Goal: Transaction & Acquisition: Book appointment/travel/reservation

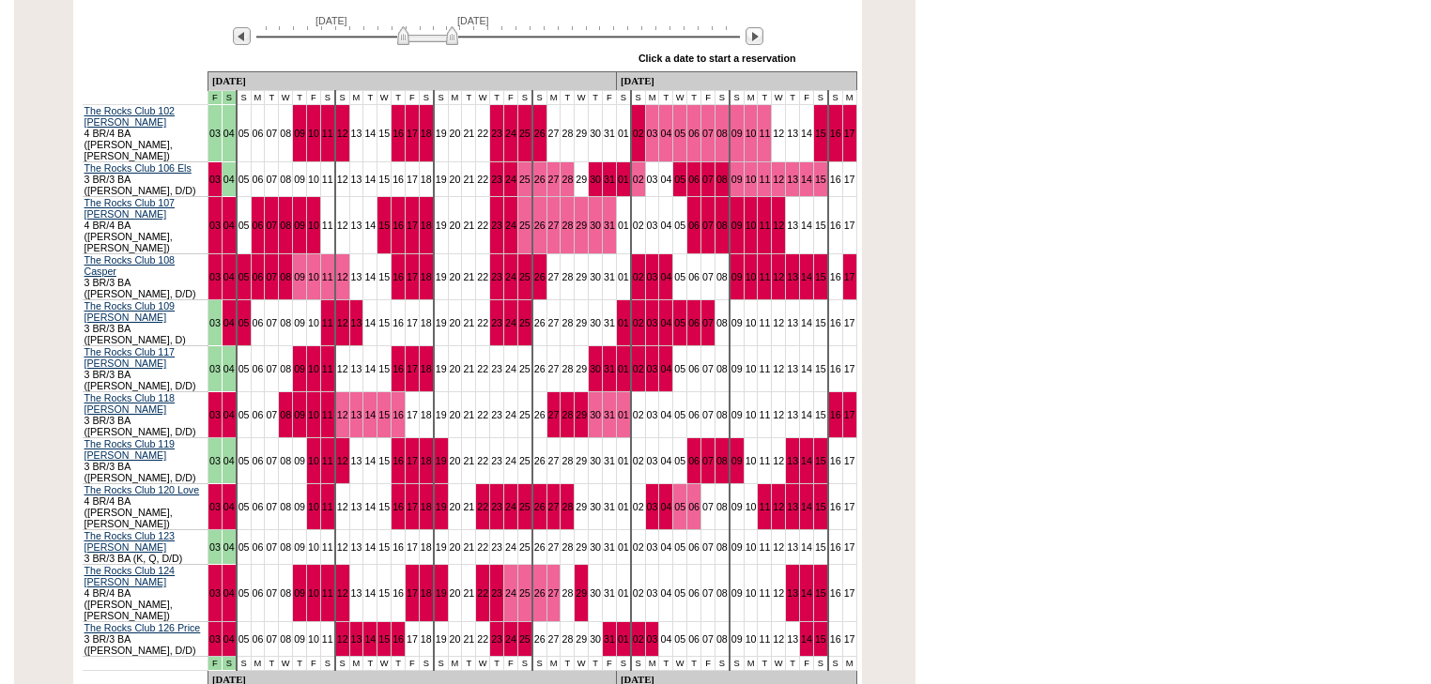
scroll to position [397, 0]
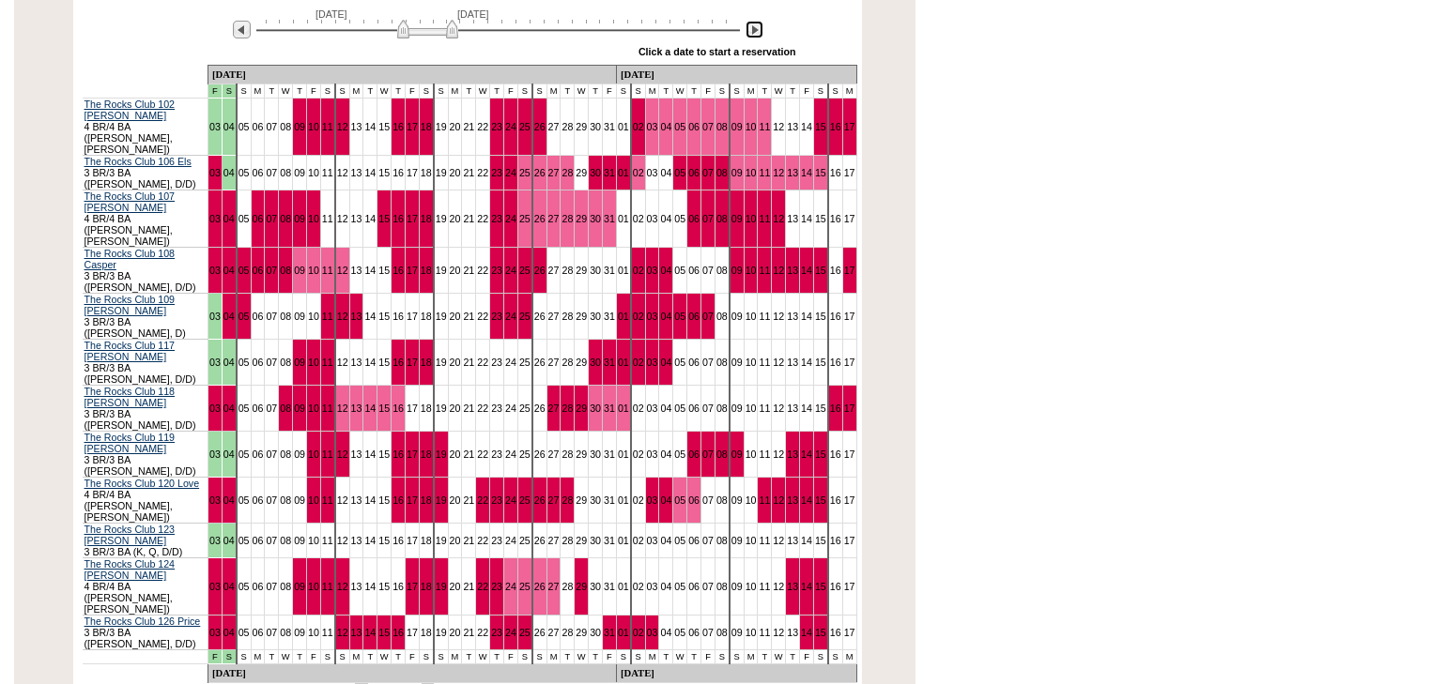
click at [758, 30] on img at bounding box center [754, 30] width 18 height 18
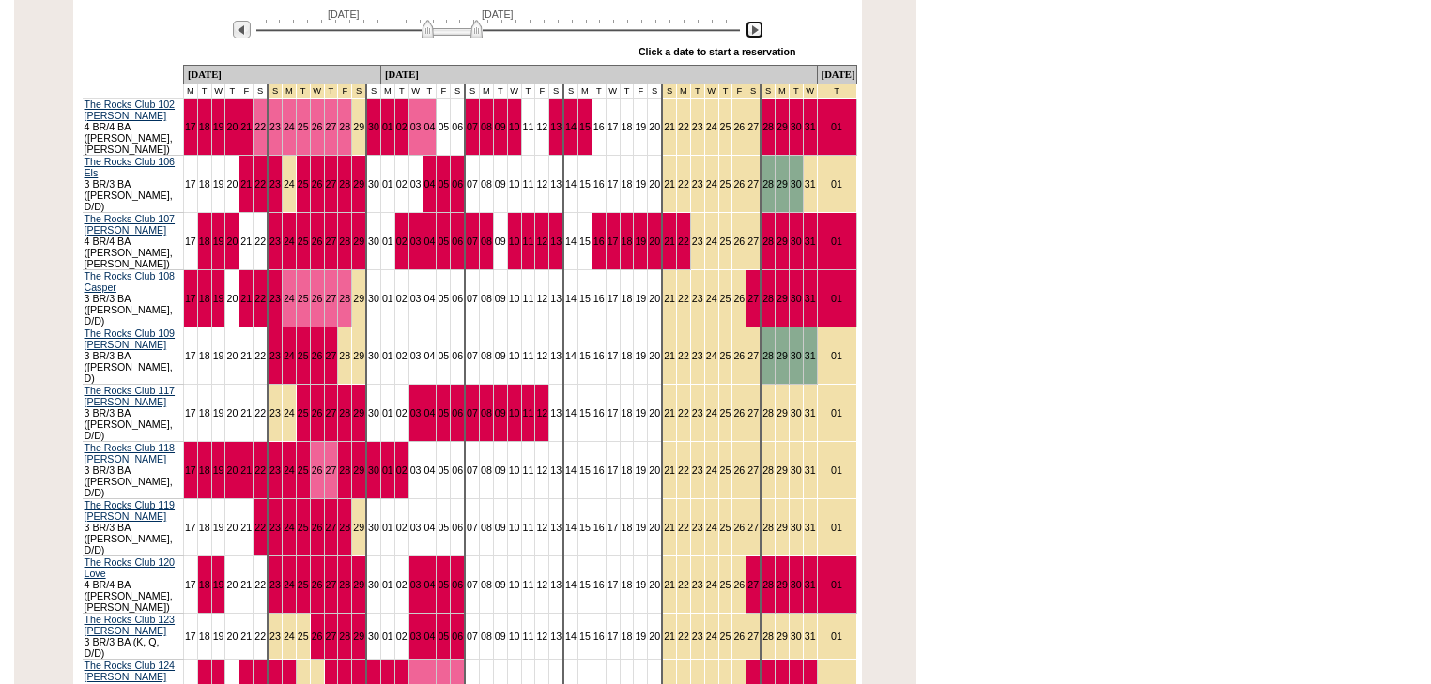
click at [448, 27] on img at bounding box center [452, 29] width 61 height 19
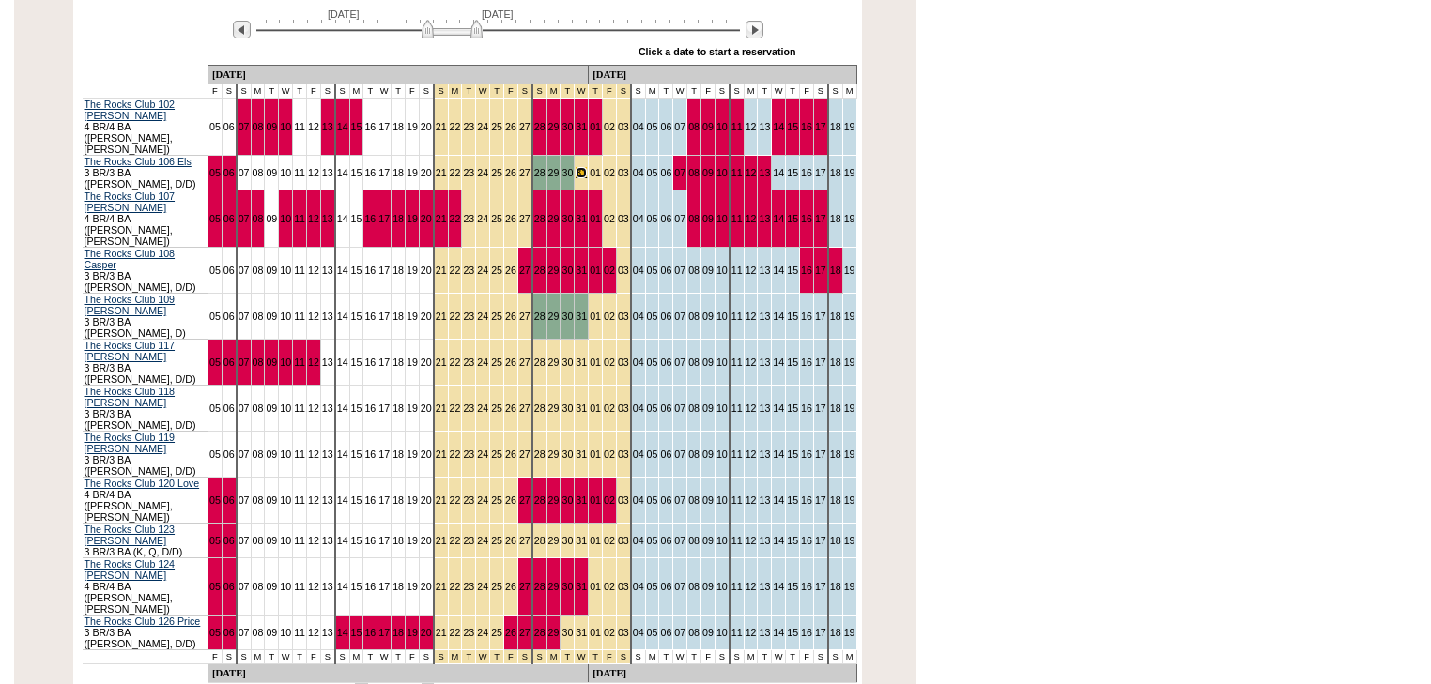
click at [575, 167] on link "31" at bounding box center [580, 172] width 11 height 11
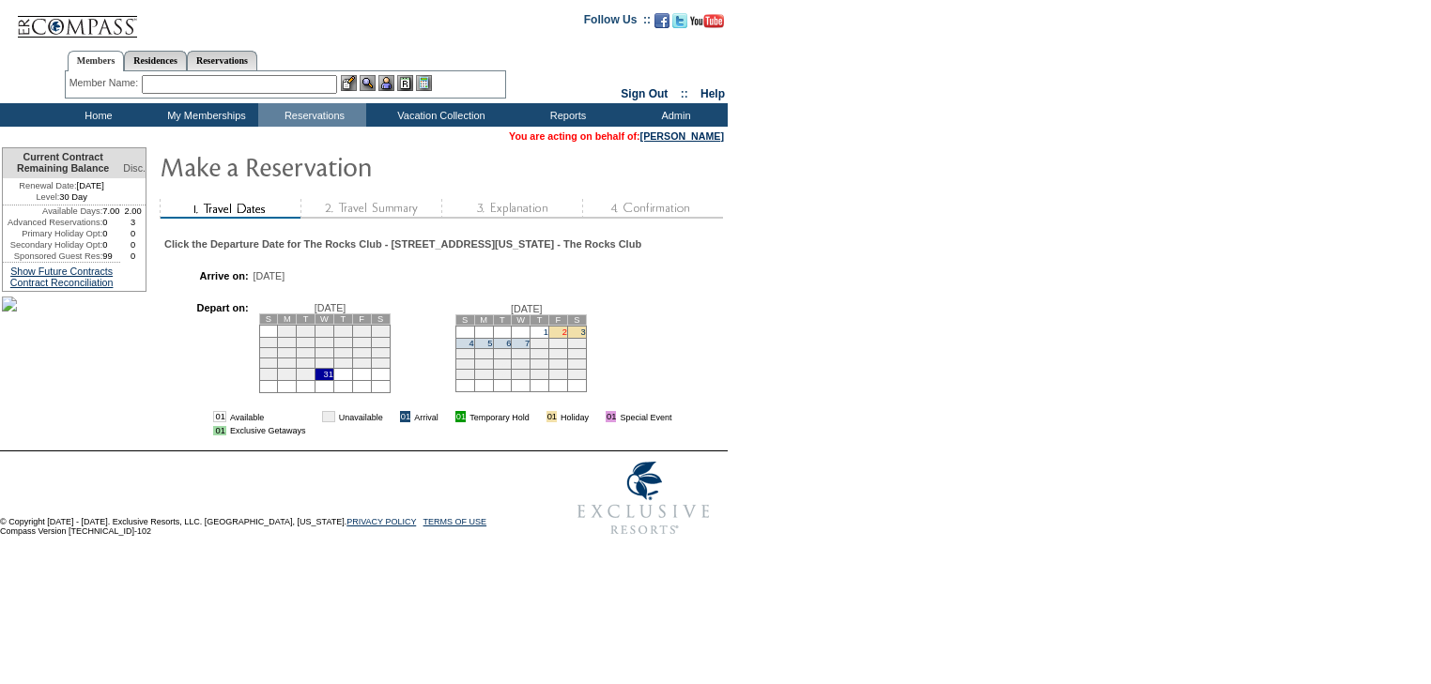
click at [567, 335] on link "2" at bounding box center [564, 332] width 5 height 9
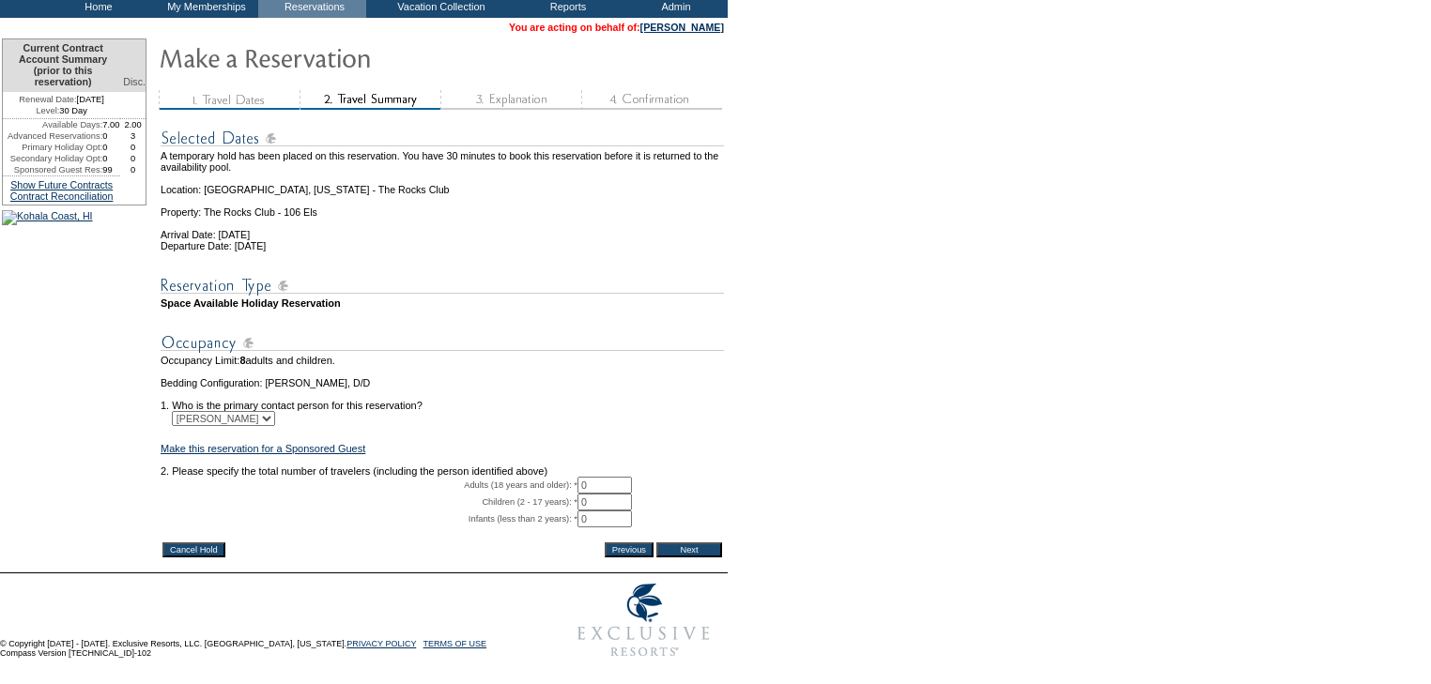
scroll to position [164, 0]
drag, startPoint x: 606, startPoint y: 459, endPoint x: 559, endPoint y: 462, distance: 48.0
click at [559, 477] on tr "Adults (18 years and older): * 0 * *" at bounding box center [442, 485] width 563 height 17
type input "2"
click at [795, 447] on form "29:59 Your temporary hold expires in: 30 minutes Cancel Hold Return to Temporar…" at bounding box center [715, 276] width 1431 height 783
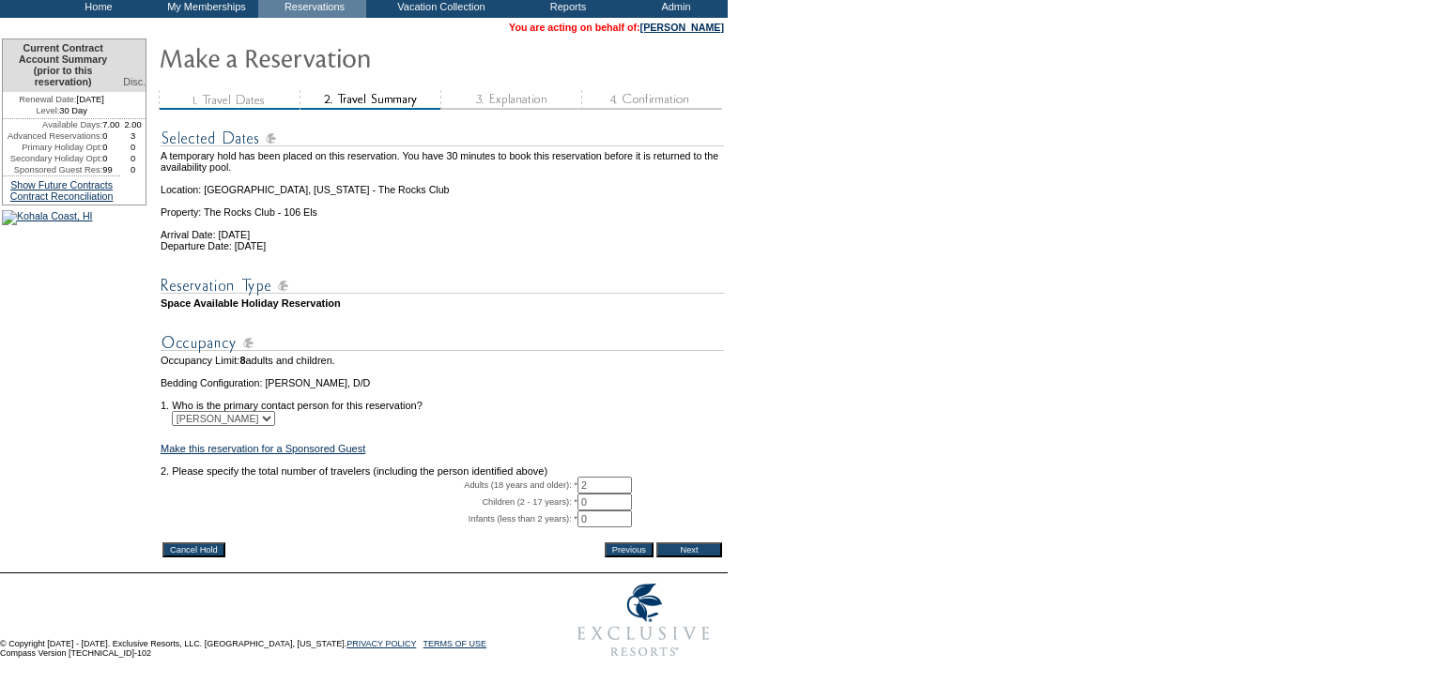
click at [697, 543] on input "Next" at bounding box center [689, 550] width 66 height 15
